Goal: Task Accomplishment & Management: Complete application form

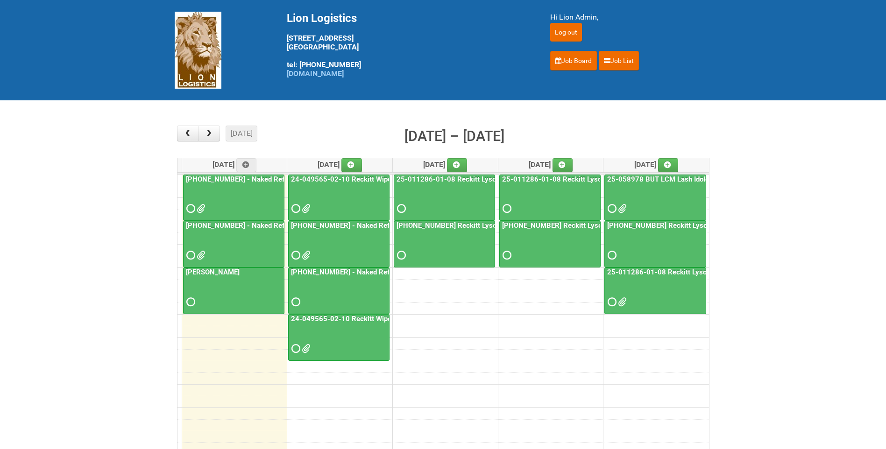
click at [437, 190] on div at bounding box center [445, 200] width 100 height 30
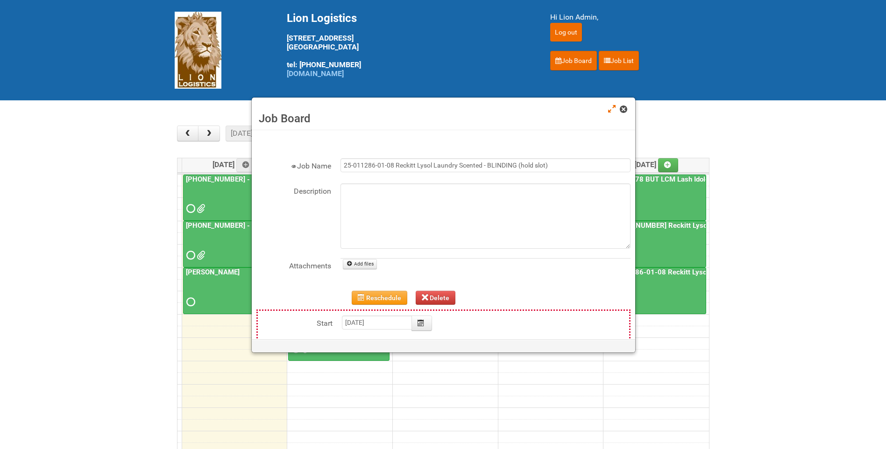
click at [623, 114] on link at bounding box center [624, 110] width 8 height 11
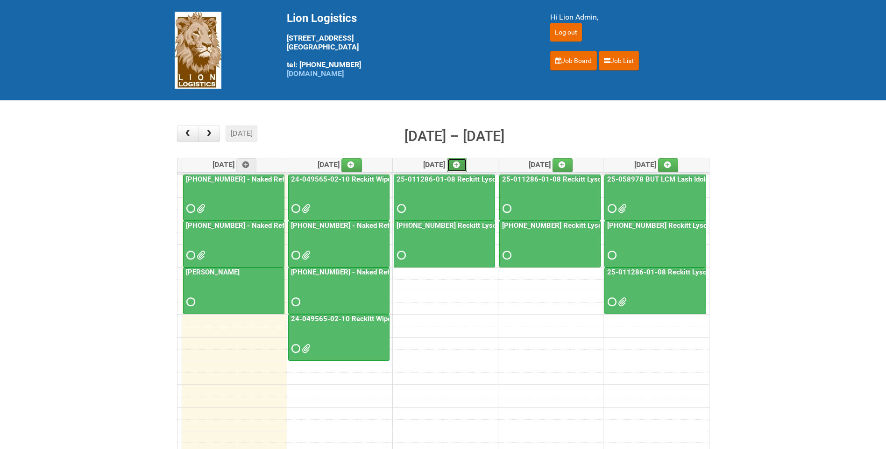
click at [460, 162] on icon at bounding box center [456, 165] width 7 height 7
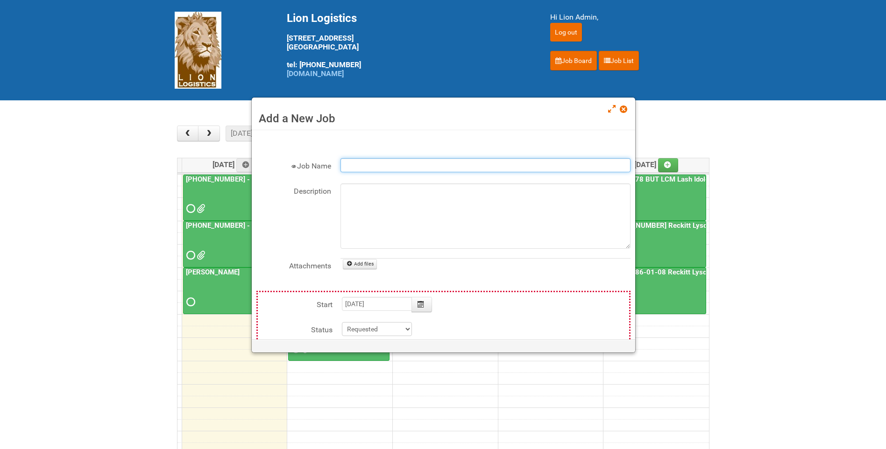
click at [419, 164] on input "Job Name" at bounding box center [486, 165] width 290 height 14
type input "c"
type input "KRAFT-LABELING"
type input "[DATE]"
click at [390, 203] on textarea "Description" at bounding box center [486, 216] width 290 height 65
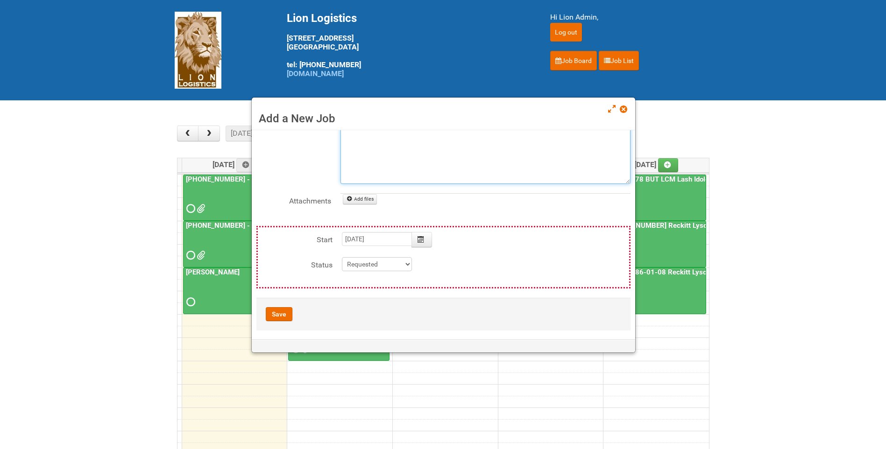
scroll to position [70, 0]
type textarea "Capri Sun- 1 SKU"
click at [275, 306] on button "Save" at bounding box center [279, 309] width 27 height 14
type input "[DATE] 09:00:00"
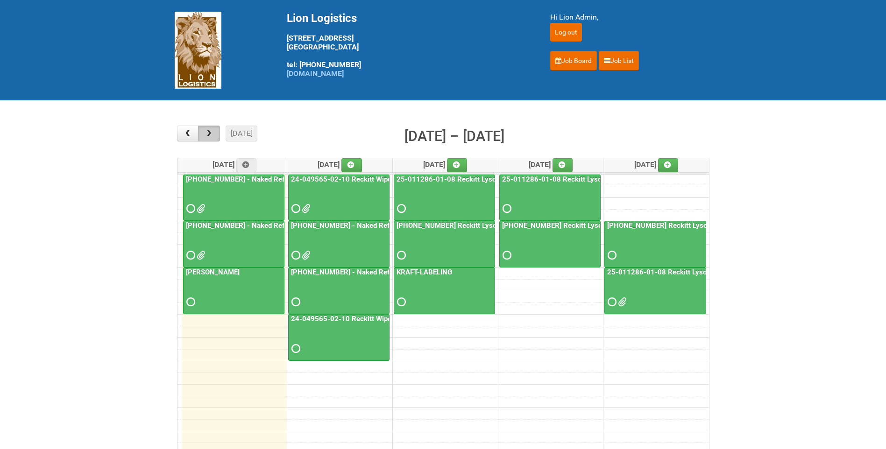
click at [215, 132] on button "button" at bounding box center [209, 134] width 22 height 16
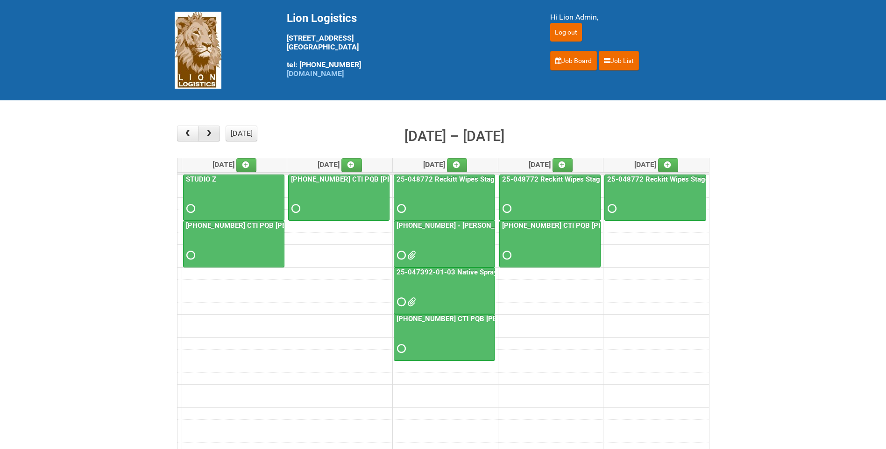
click at [212, 136] on span "button" at bounding box center [209, 133] width 9 height 7
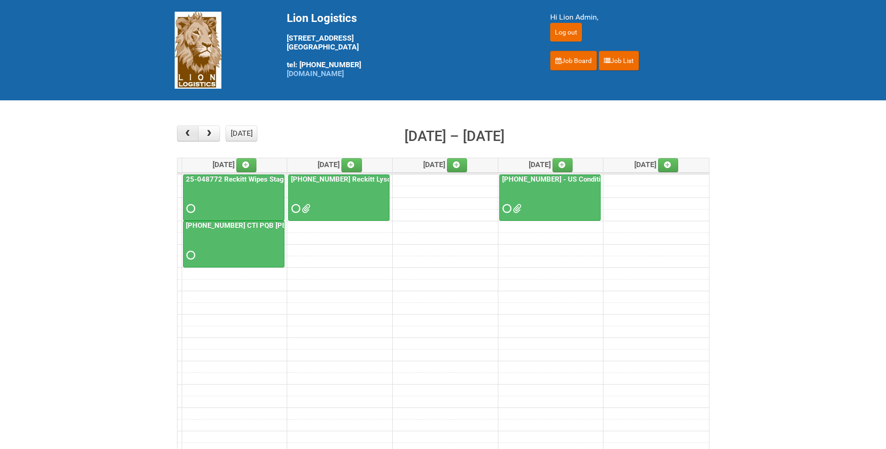
click at [195, 131] on button "button" at bounding box center [188, 134] width 22 height 16
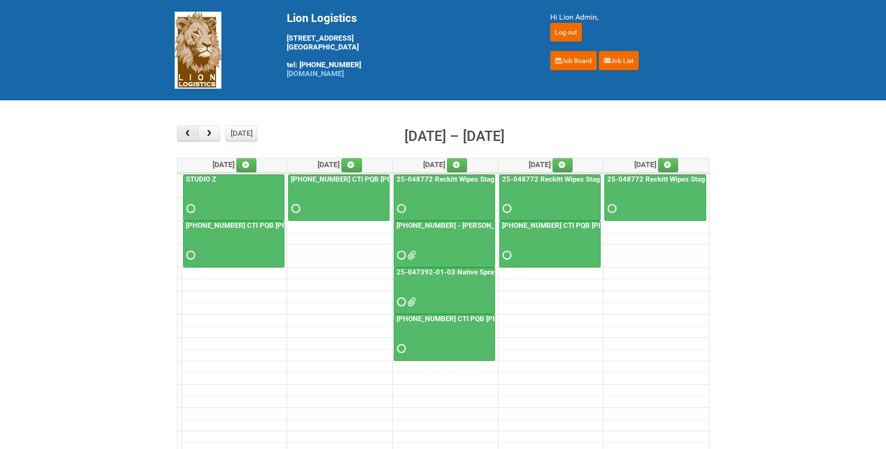
click at [195, 131] on button "button" at bounding box center [188, 134] width 22 height 16
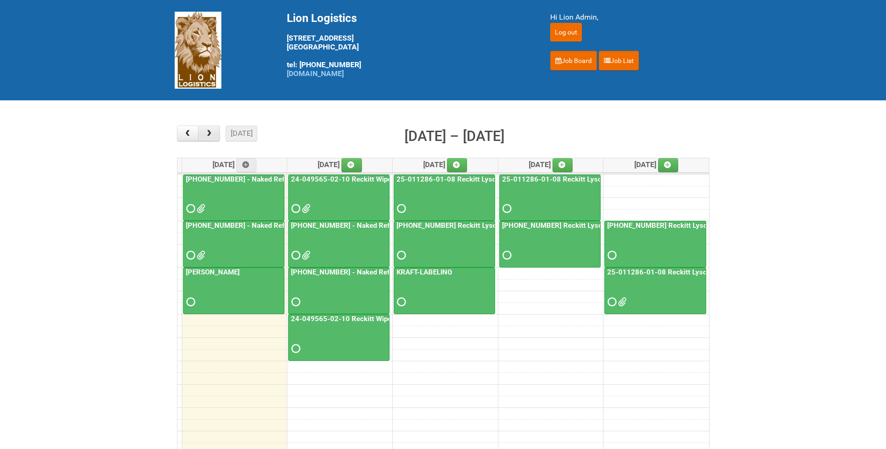
click at [213, 136] on span "button" at bounding box center [209, 133] width 9 height 7
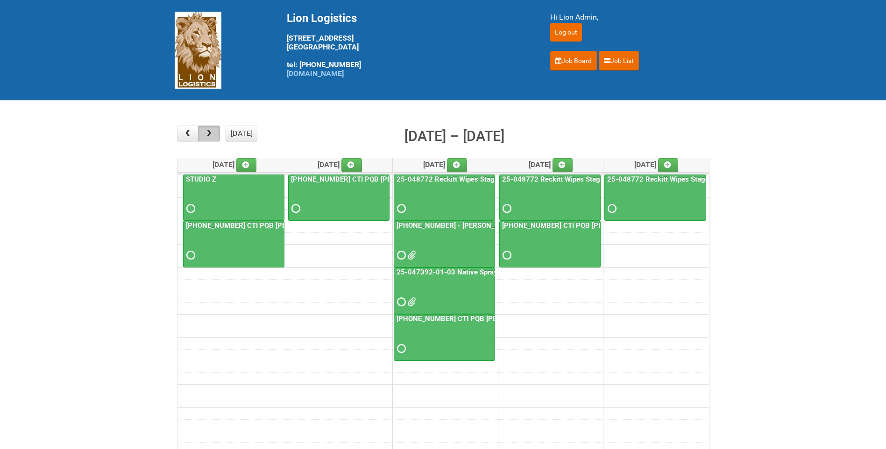
click at [213, 136] on span "button" at bounding box center [209, 133] width 9 height 7
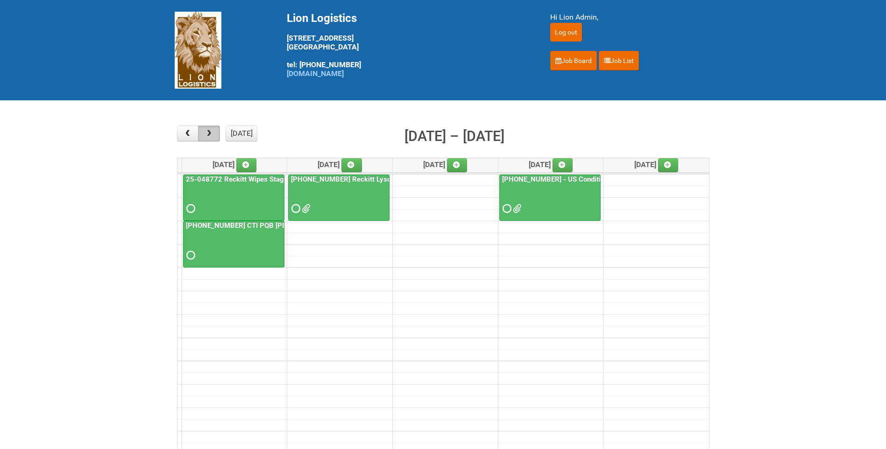
click at [213, 136] on span "button" at bounding box center [209, 133] width 9 height 7
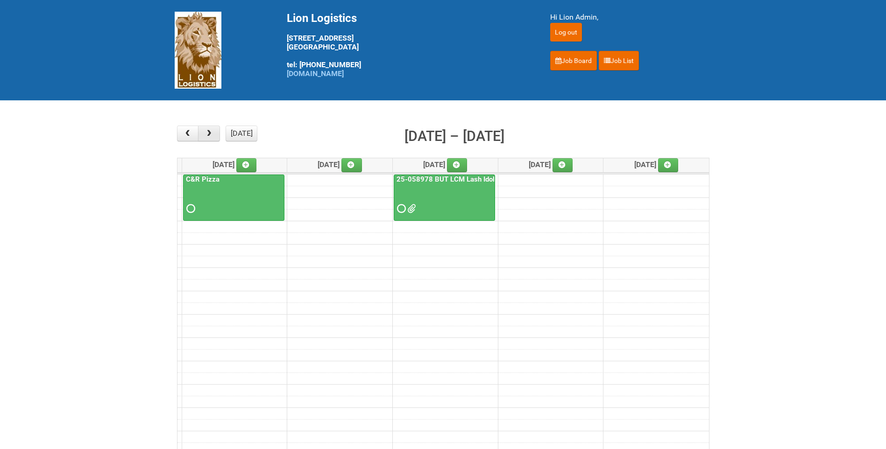
click at [213, 136] on span "button" at bounding box center [209, 133] width 9 height 7
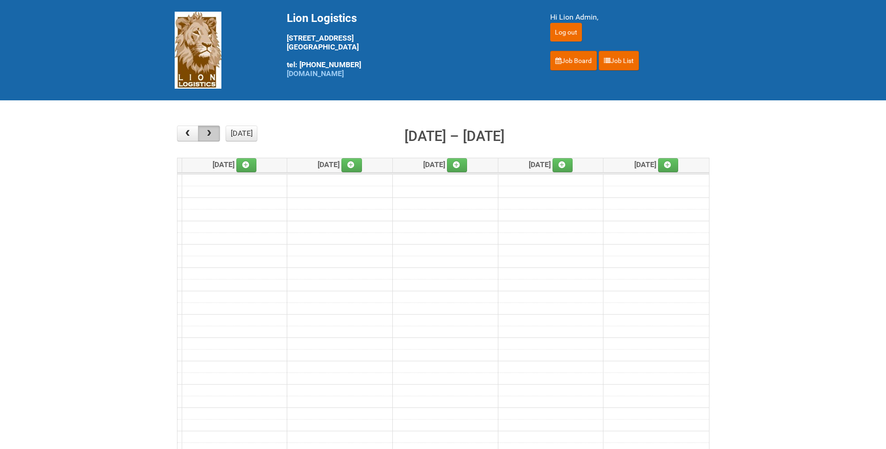
click at [213, 136] on span "button" at bounding box center [209, 133] width 9 height 7
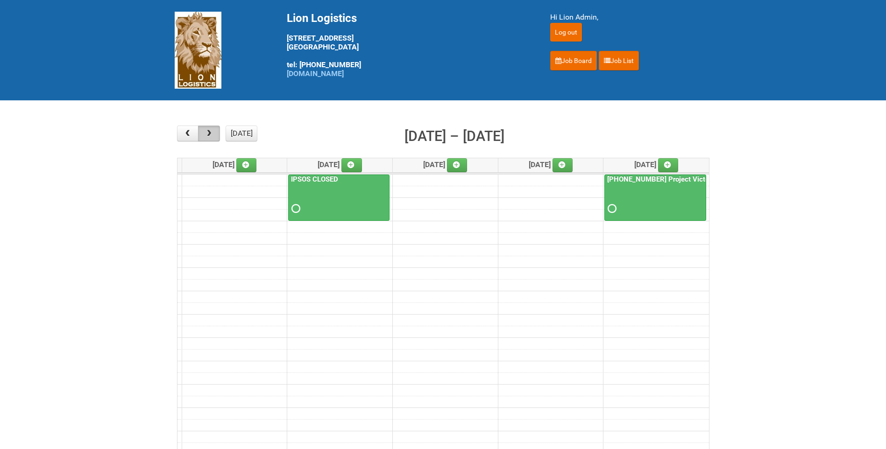
click at [213, 136] on span "button" at bounding box center [209, 133] width 9 height 7
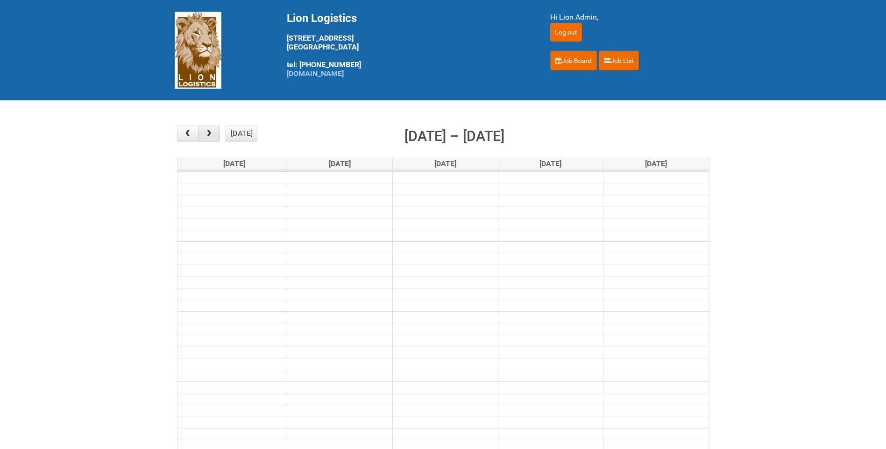
click at [213, 136] on span "button" at bounding box center [209, 133] width 9 height 7
click at [227, 136] on button "[DATE]" at bounding box center [242, 134] width 32 height 16
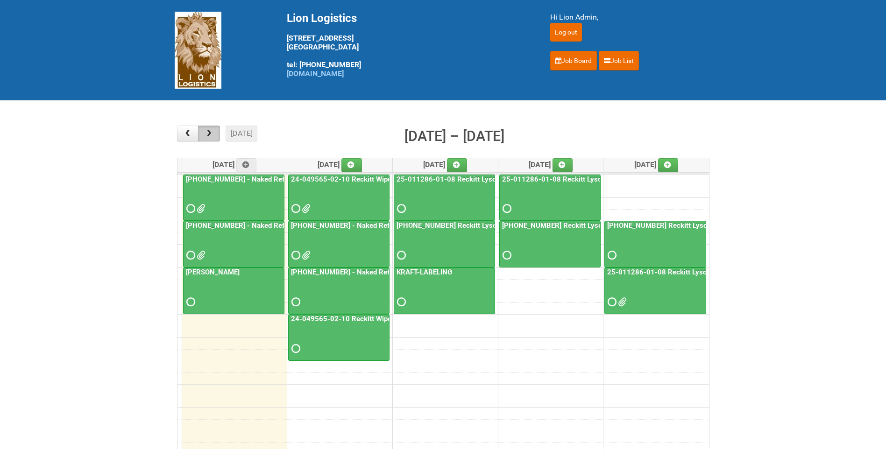
click at [212, 135] on span "button" at bounding box center [209, 133] width 9 height 7
